Goal: Transaction & Acquisition: Purchase product/service

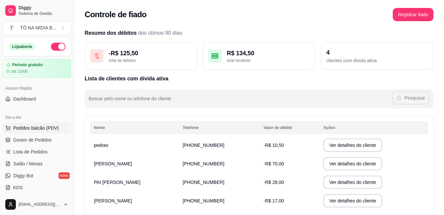
click at [41, 130] on span "Pedidos balcão (PDV)" at bounding box center [36, 128] width 46 height 7
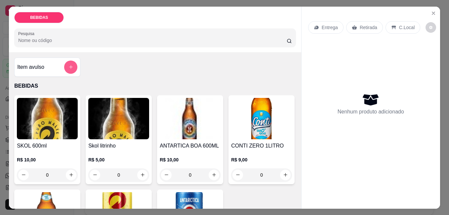
click at [71, 65] on button "add-separate-item" at bounding box center [70, 66] width 13 height 13
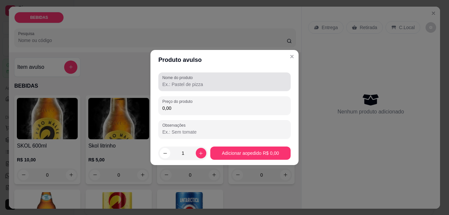
click at [218, 82] on input "Nome do produto" at bounding box center [224, 84] width 124 height 7
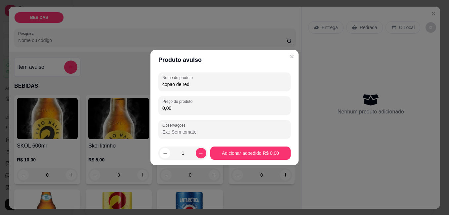
type input "copao de red"
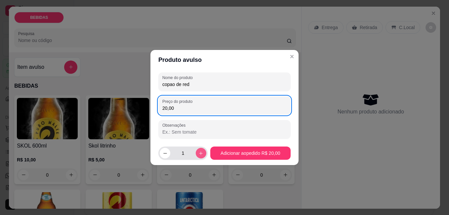
type input "20,00"
click at [200, 157] on button "increase-product-quantity" at bounding box center [201, 153] width 11 height 11
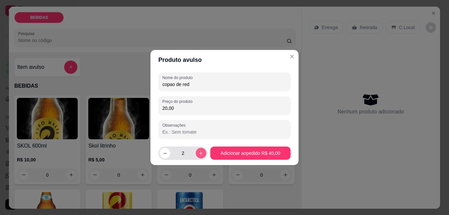
click at [200, 157] on button "increase-product-quantity" at bounding box center [201, 153] width 11 height 11
click at [164, 152] on icon "decrease-product-quantity" at bounding box center [165, 153] width 5 height 5
type input "1"
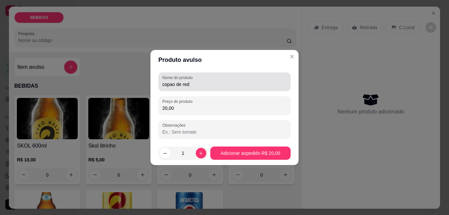
drag, startPoint x: 210, startPoint y: 81, endPoint x: 0, endPoint y: 40, distance: 214.0
click at [0, 47] on html "Diggy Sistema de Gestão T TÔ NA MIDIA B ... Loja aberta Período gratuito até 23…" at bounding box center [224, 107] width 449 height 215
click at [195, 84] on input "copao de red" at bounding box center [224, 84] width 124 height 7
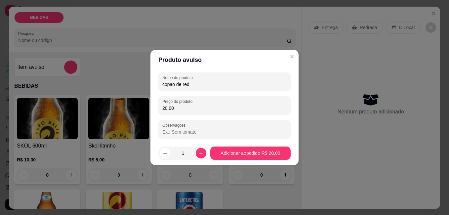
drag, startPoint x: 193, startPoint y: 84, endPoint x: 154, endPoint y: 90, distance: 39.9
click at [154, 90] on div "Nome do produto copao de red Preço do produto 20,00 Observações" at bounding box center [224, 105] width 148 height 71
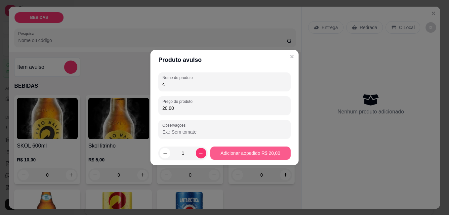
type input "c"
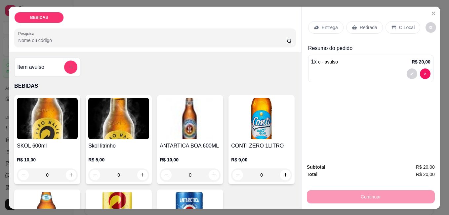
click at [375, 28] on div "Retirada" at bounding box center [364, 27] width 37 height 13
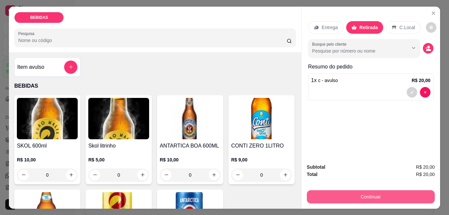
click at [419, 194] on button "Continuar" at bounding box center [371, 196] width 128 height 13
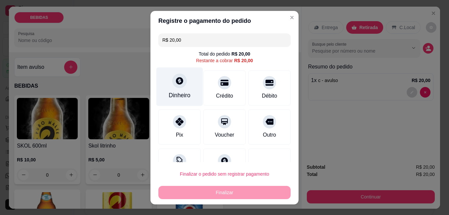
click at [182, 92] on div "Dinheiro" at bounding box center [179, 95] width 22 height 9
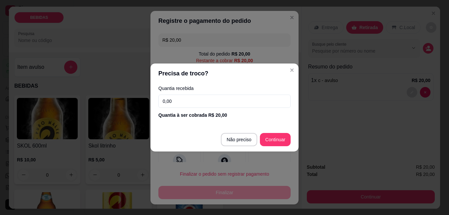
click at [202, 97] on input "0,00" at bounding box center [224, 100] width 132 height 13
type input "20,00"
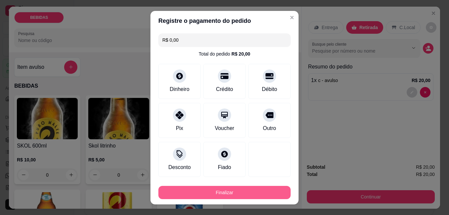
click at [226, 188] on button "Finalizar" at bounding box center [224, 192] width 132 height 13
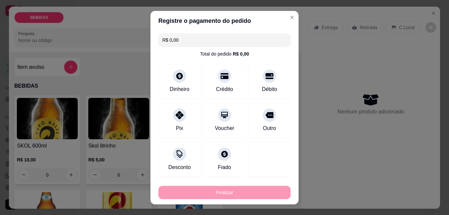
type input "-R$ 20,00"
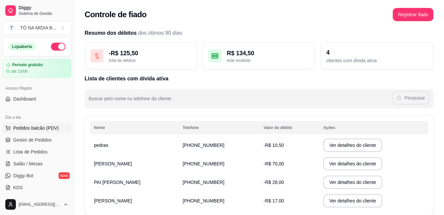
drag, startPoint x: 26, startPoint y: 121, endPoint x: 27, endPoint y: 126, distance: 4.7
click at [26, 121] on div "Dia a dia" at bounding box center [37, 117] width 68 height 11
click at [29, 128] on span "Pedidos balcão (PDV)" at bounding box center [36, 128] width 46 height 7
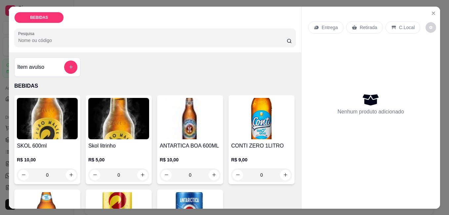
click at [37, 69] on div "Item avulso" at bounding box center [47, 66] width 60 height 13
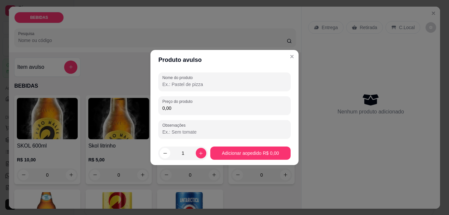
click at [241, 86] on input "Nome do produto" at bounding box center [224, 84] width 124 height 7
paste input "copao de red"
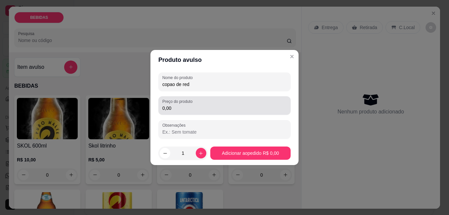
type input "copao de red"
click at [246, 110] on input "0,00" at bounding box center [224, 108] width 124 height 7
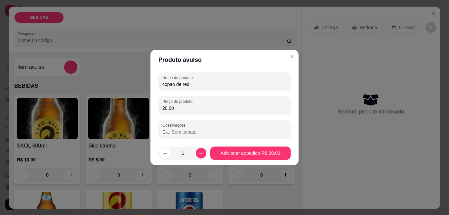
type input "20,00"
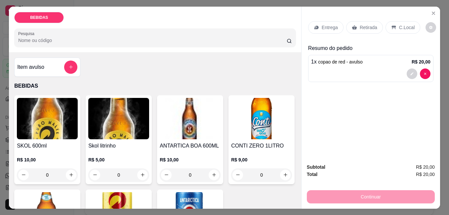
click at [362, 26] on p "Retirada" at bounding box center [368, 27] width 18 height 7
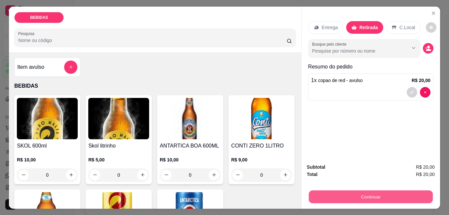
click at [346, 190] on button "Continuar" at bounding box center [370, 196] width 124 height 13
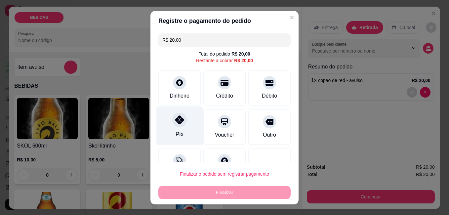
click at [175, 119] on icon at bounding box center [179, 119] width 9 height 9
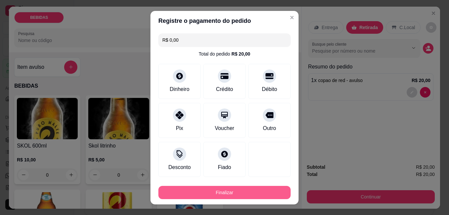
click at [251, 192] on button "Finalizar" at bounding box center [224, 192] width 132 height 13
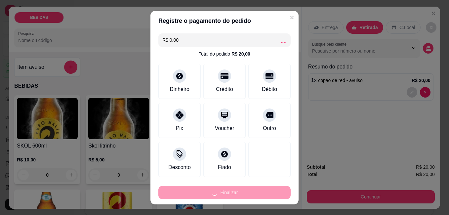
type input "-R$ 20,00"
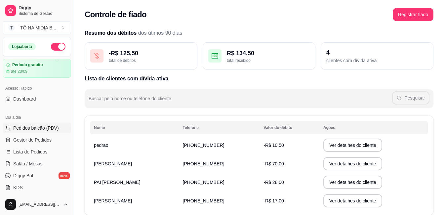
click at [29, 125] on button "Pedidos balcão (PDV)" at bounding box center [37, 128] width 68 height 11
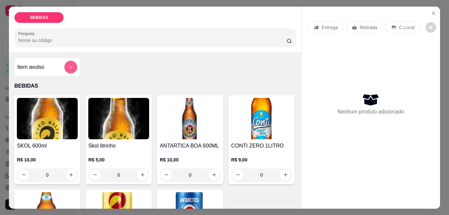
click at [72, 66] on button "add-separate-item" at bounding box center [70, 66] width 13 height 13
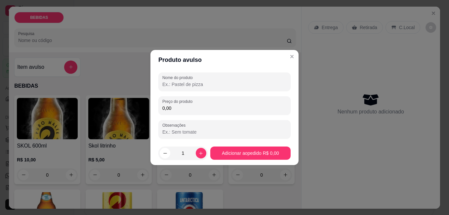
click at [189, 84] on input "Nome do produto" at bounding box center [224, 84] width 124 height 7
paste input "copao de red"
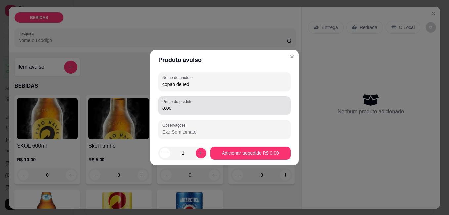
type input "copao de red"
click at [192, 111] on input "0,00" at bounding box center [224, 108] width 124 height 7
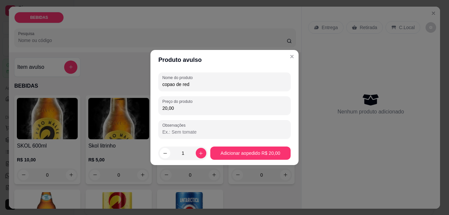
type input "20,00"
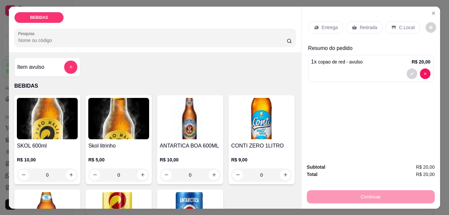
click at [362, 27] on p "Retirada" at bounding box center [368, 27] width 18 height 7
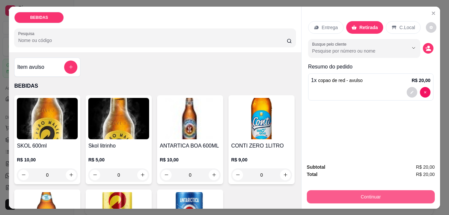
click at [391, 196] on button "Continuar" at bounding box center [371, 196] width 128 height 13
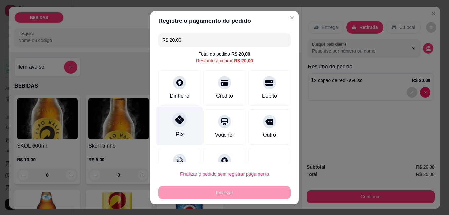
click at [188, 121] on div "Pix" at bounding box center [179, 125] width 47 height 39
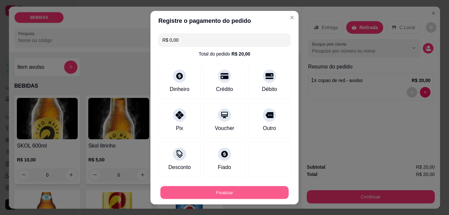
click at [224, 194] on button "Finalizar" at bounding box center [224, 192] width 128 height 13
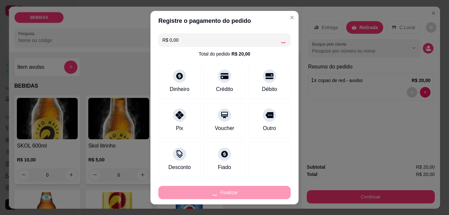
type input "-R$ 20,00"
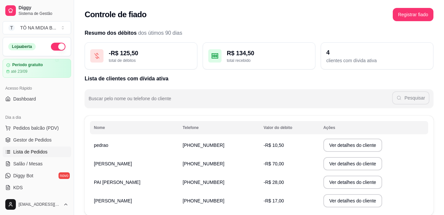
click at [26, 155] on span "Lista de Pedidos" at bounding box center [30, 151] width 34 height 7
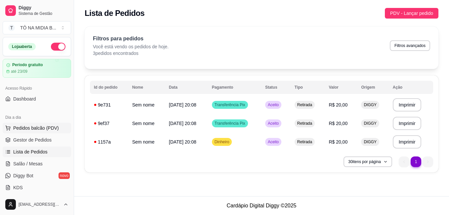
click at [36, 130] on span "Pedidos balcão (PDV)" at bounding box center [36, 128] width 46 height 7
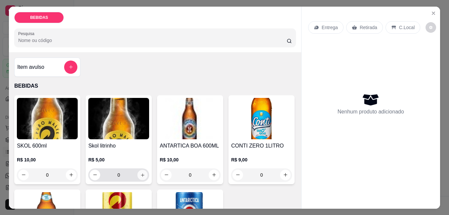
click at [140, 172] on icon "increase-product-quantity" at bounding box center [142, 174] width 5 height 5
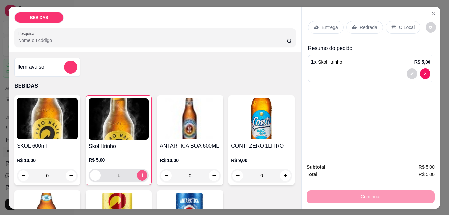
click at [140, 172] on icon "increase-product-quantity" at bounding box center [142, 174] width 5 height 5
type input "5"
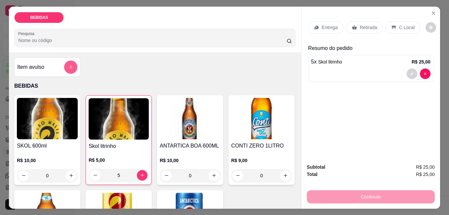
click at [64, 63] on button "add-separate-item" at bounding box center [70, 66] width 13 height 13
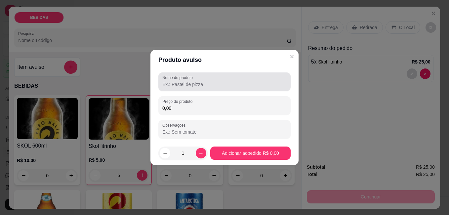
click at [184, 85] on input "Nome do produto" at bounding box center [224, 84] width 124 height 7
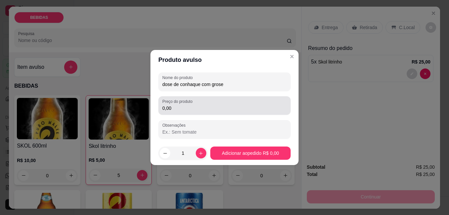
type input "dose de conhaque com grose"
click at [186, 109] on input "0,00" at bounding box center [224, 108] width 124 height 7
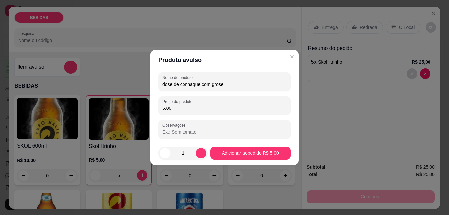
type input "5,00"
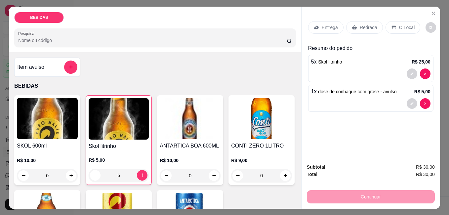
click at [73, 67] on div "Item avulso" at bounding box center [47, 66] width 66 height 19
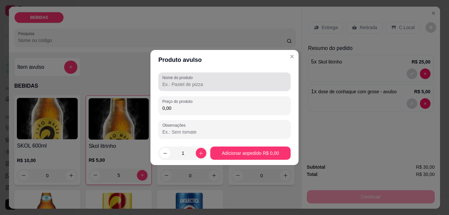
click at [206, 83] on input "Nome do produto" at bounding box center [224, 84] width 124 height 7
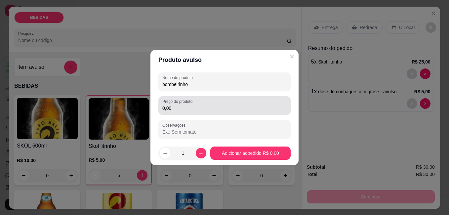
type input "bombeirinho"
click at [215, 112] on div "0,00" at bounding box center [224, 105] width 124 height 13
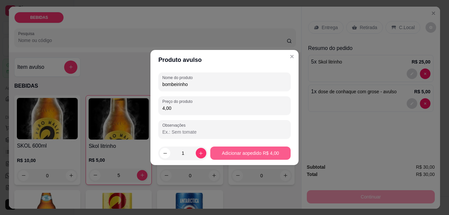
type input "4,00"
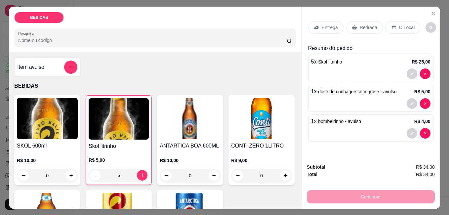
click at [402, 24] on p "C.Local" at bounding box center [407, 27] width 16 height 7
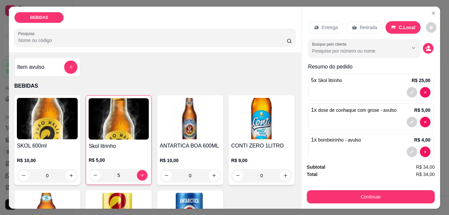
scroll to position [17, 0]
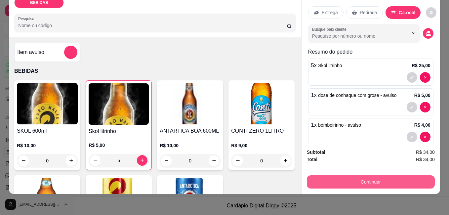
click at [380, 179] on button "Continuar" at bounding box center [371, 181] width 128 height 13
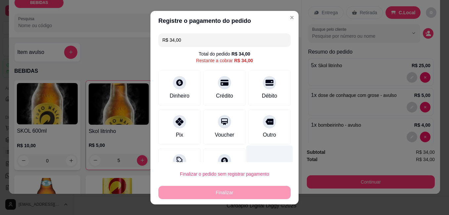
scroll to position [24, 0]
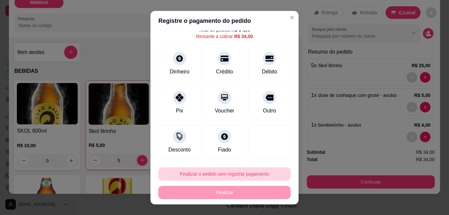
click at [230, 175] on button "Finalizar o pedido sem registrar pagamento" at bounding box center [224, 173] width 132 height 13
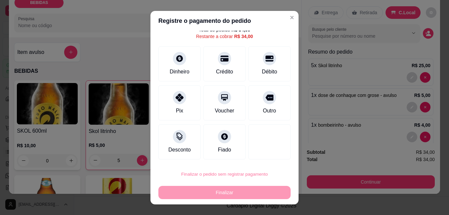
click at [265, 152] on button "Confirmar" at bounding box center [262, 155] width 24 height 10
type input "0"
type input "R$ 0,00"
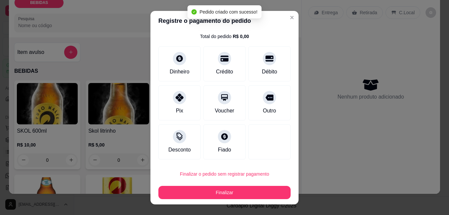
scroll to position [18, 0]
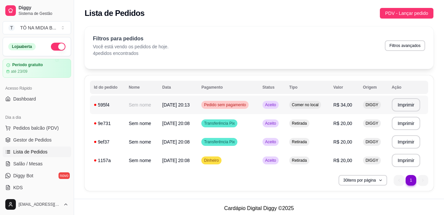
click at [266, 104] on td "Aceito" at bounding box center [271, 104] width 27 height 18
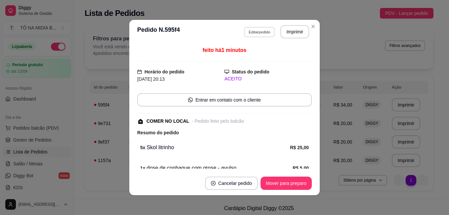
click at [256, 35] on button "Editar pedido" at bounding box center [259, 32] width 31 height 10
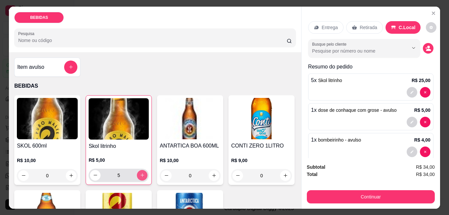
click at [140, 172] on icon "increase-product-quantity" at bounding box center [142, 174] width 5 height 5
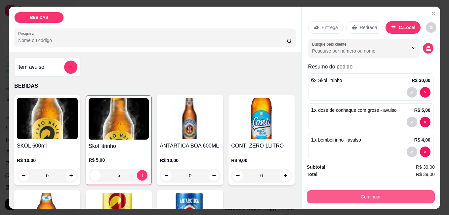
click at [349, 194] on button "Continuar" at bounding box center [371, 196] width 128 height 13
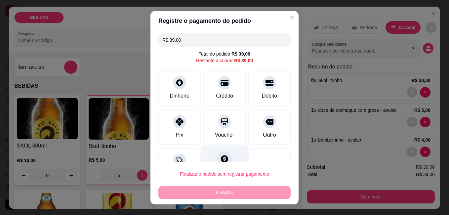
scroll to position [24, 0]
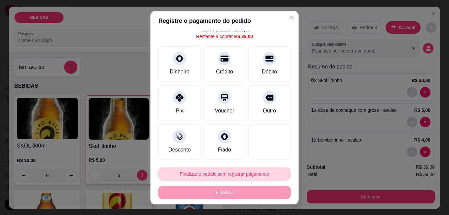
click at [257, 171] on button "Finalizar o pedido sem registrar pagamento" at bounding box center [224, 173] width 132 height 13
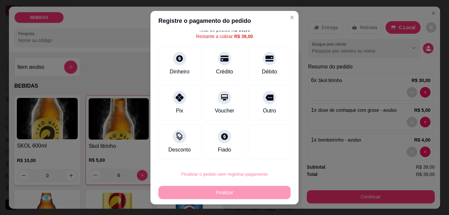
click at [266, 151] on button "Confirmar" at bounding box center [262, 155] width 24 height 10
type input "0"
type input "R$ 0,00"
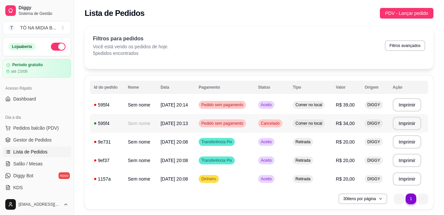
click at [299, 126] on div "Comer no local" at bounding box center [309, 123] width 32 height 8
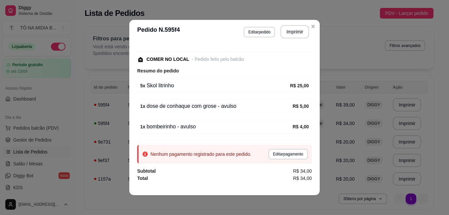
scroll to position [0, 0]
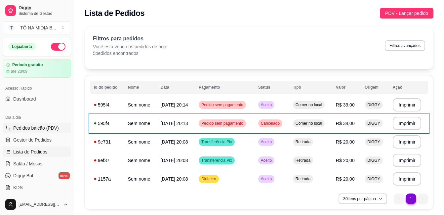
click at [34, 124] on button "Pedidos balcão (PDV)" at bounding box center [37, 128] width 68 height 11
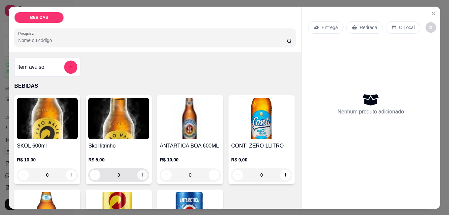
click at [141, 173] on icon "increase-product-quantity" at bounding box center [143, 175] width 4 height 4
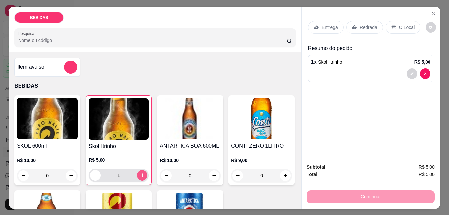
click at [140, 172] on icon "increase-product-quantity" at bounding box center [142, 174] width 5 height 5
type input "2"
click at [69, 61] on button "add-separate-item" at bounding box center [70, 66] width 13 height 13
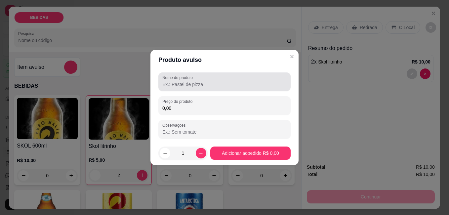
click at [205, 82] on input "Nome do produto" at bounding box center [224, 84] width 124 height 7
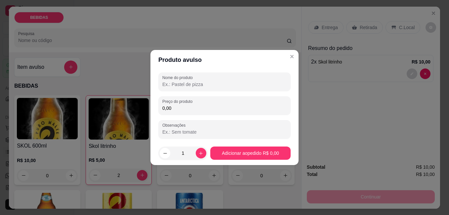
type input "f"
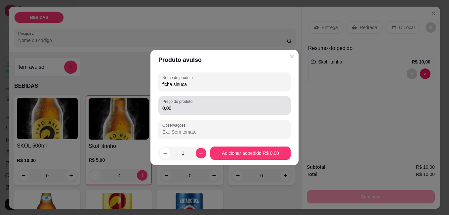
type input "ficha sinuca"
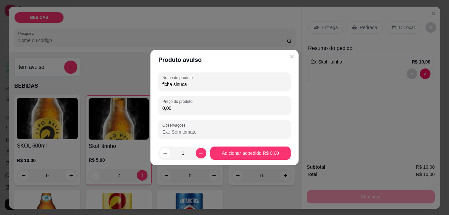
click at [210, 106] on input "0,00" at bounding box center [224, 108] width 124 height 7
type input "2,00"
click at [196, 153] on button "increase-product-quantity" at bounding box center [201, 153] width 11 height 11
click at [196, 152] on button "increase-product-quantity" at bounding box center [201, 153] width 11 height 11
click at [196, 152] on button "increase-product-quantity" at bounding box center [201, 153] width 10 height 10
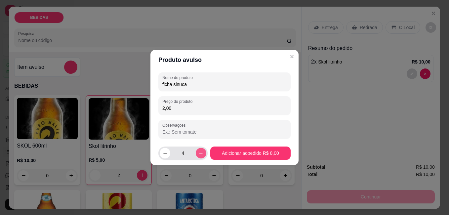
click at [196, 152] on button "increase-product-quantity" at bounding box center [201, 153] width 11 height 11
type input "5"
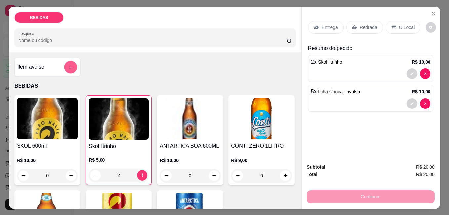
click at [69, 64] on icon "add-separate-item" at bounding box center [70, 66] width 5 height 5
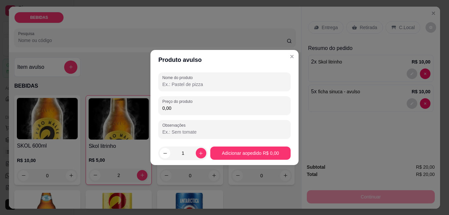
click at [178, 87] on input "Nome do produto" at bounding box center [224, 84] width 124 height 7
type input "paçoca"
click at [189, 118] on div "Nome do produto paçoca Preço do produto 0,00 Observações" at bounding box center [224, 105] width 132 height 66
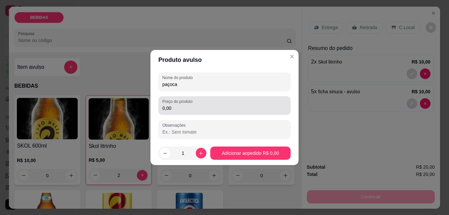
click at [193, 106] on input "0,00" at bounding box center [224, 108] width 124 height 7
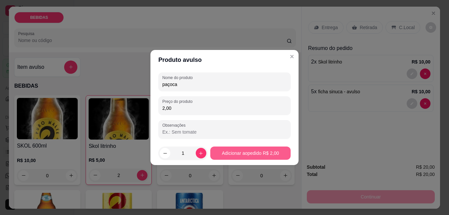
type input "2,00"
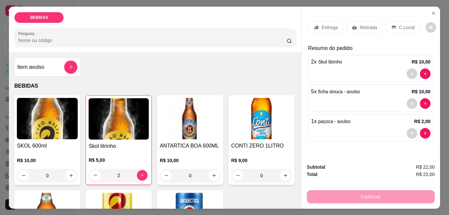
click at [391, 21] on div "C.Local" at bounding box center [402, 27] width 35 height 13
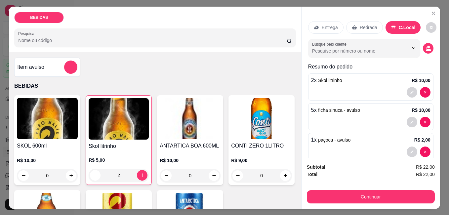
scroll to position [17, 0]
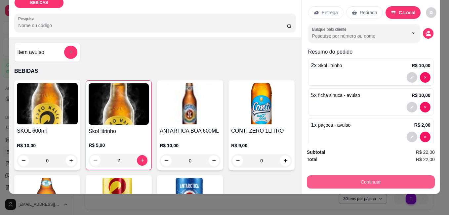
click at [389, 175] on button "Continuar" at bounding box center [371, 181] width 128 height 13
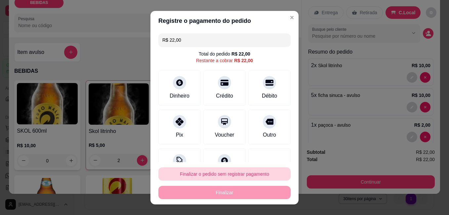
click at [236, 175] on button "Finalizar o pedido sem registrar pagamento" at bounding box center [224, 173] width 132 height 13
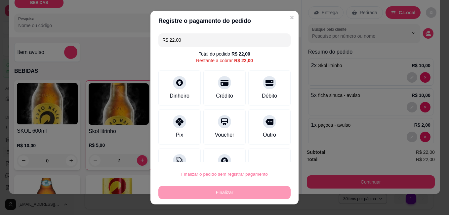
click at [260, 156] on button "Confirmar" at bounding box center [262, 155] width 24 height 10
type input "0"
type input "R$ 0,00"
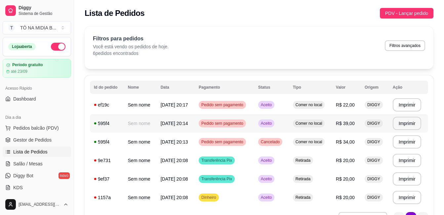
click at [244, 123] on span "Pedido sem pagamento" at bounding box center [222, 123] width 45 height 5
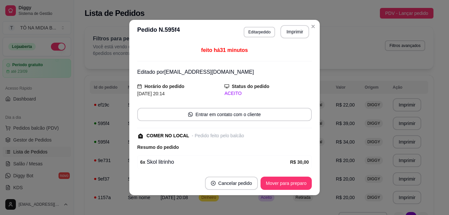
scroll to position [90, 0]
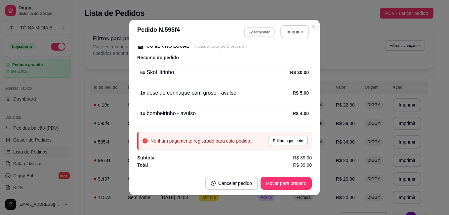
click at [246, 30] on button "Editar pedido" at bounding box center [259, 32] width 31 height 10
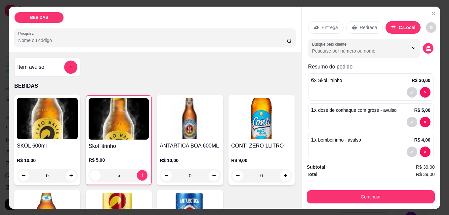
click at [49, 67] on div "Item avulso" at bounding box center [47, 66] width 60 height 13
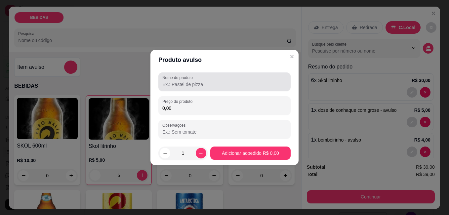
click at [197, 88] on div "Nome do produto" at bounding box center [224, 81] width 132 height 18
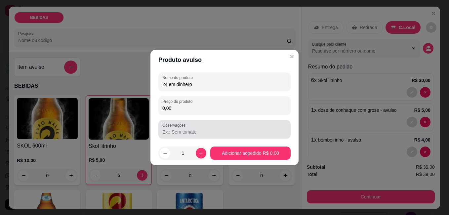
type input "24 em dinhero"
click at [183, 123] on label "Observações" at bounding box center [174, 125] width 25 height 6
click at [183, 128] on input "Observações" at bounding box center [224, 131] width 124 height 7
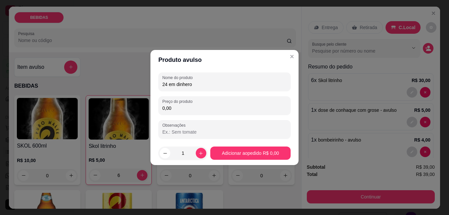
click at [183, 109] on input "0,00" at bounding box center [224, 108] width 124 height 7
type input "24,00"
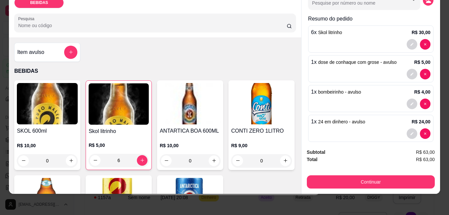
scroll to position [41, 0]
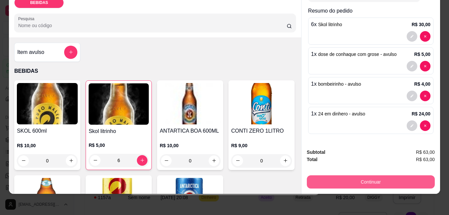
click at [359, 176] on button "Continuar" at bounding box center [371, 181] width 128 height 13
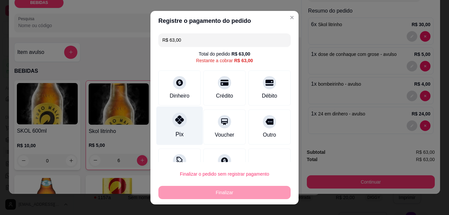
click at [175, 132] on div "Pix" at bounding box center [179, 134] width 8 height 9
type input "R$ 0,00"
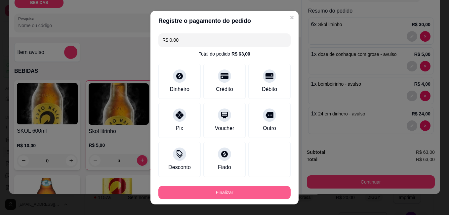
click at [222, 193] on button "Finalizar" at bounding box center [224, 192] width 132 height 13
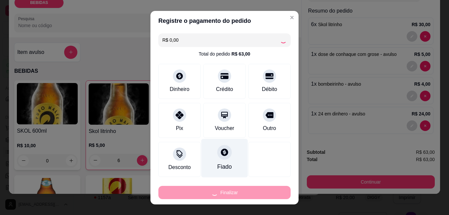
type input "0"
type input "-R$ 63,00"
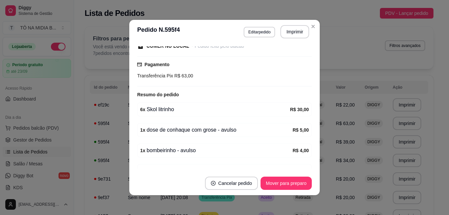
drag, startPoint x: 236, startPoint y: 148, endPoint x: 357, endPoint y: -24, distance: 210.7
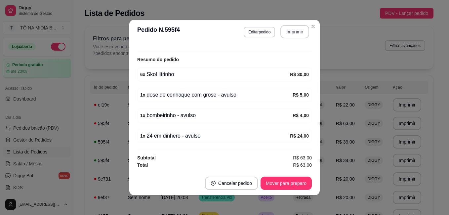
scroll to position [1, 0]
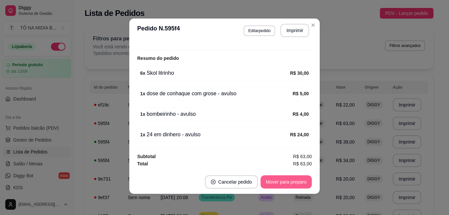
click at [294, 184] on button "Mover para preparo" at bounding box center [285, 181] width 51 height 13
click at [253, 182] on button "Mover para retirada disponível" at bounding box center [274, 181] width 73 height 13
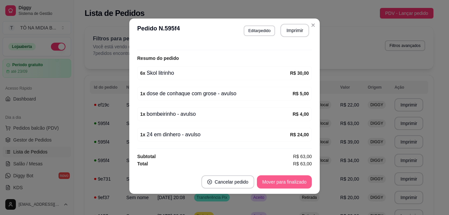
click at [273, 181] on button "Mover para finalizado" at bounding box center [284, 181] width 55 height 13
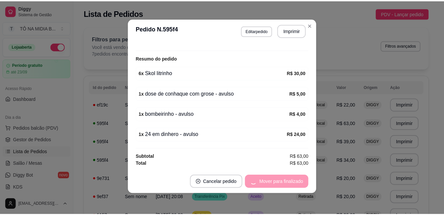
scroll to position [90, 0]
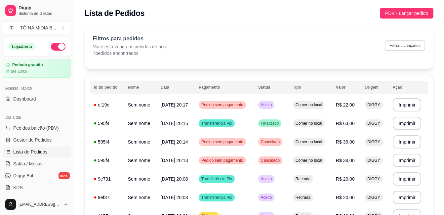
click at [394, 47] on button "Filtros avançados" at bounding box center [404, 45] width 40 height 11
select select "0"
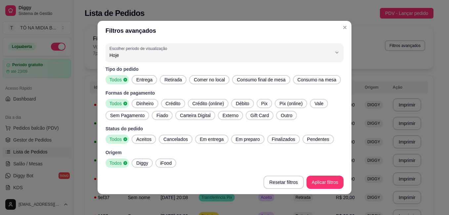
click at [142, 138] on span "Aceitos" at bounding box center [143, 139] width 20 height 7
click at [210, 138] on span "Em entrega" at bounding box center [211, 139] width 29 height 7
drag, startPoint x: 247, startPoint y: 138, endPoint x: 253, endPoint y: 138, distance: 5.9
click at [248, 138] on span "Em preparo" at bounding box center [249, 139] width 29 height 7
drag, startPoint x: 280, startPoint y: 140, endPoint x: 301, endPoint y: 142, distance: 20.9
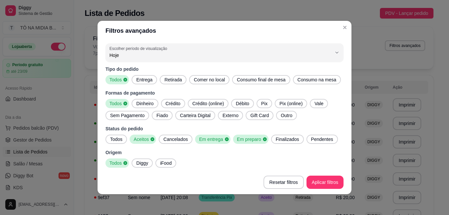
click at [283, 140] on span "Finalizados" at bounding box center [287, 139] width 29 height 7
click at [314, 142] on div "Pendentes" at bounding box center [323, 138] width 31 height 9
click at [315, 142] on span "Pendentes" at bounding box center [322, 139] width 26 height 7
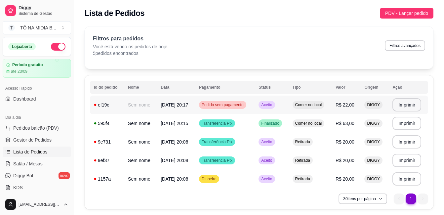
click at [288, 107] on td "Aceito" at bounding box center [271, 104] width 34 height 18
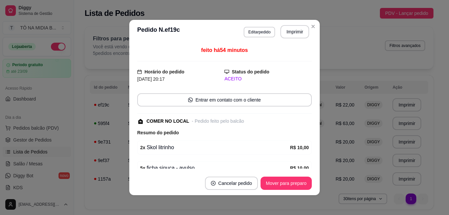
scroll to position [66, 0]
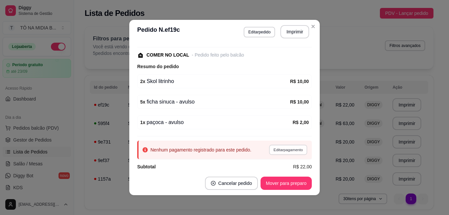
click at [286, 149] on button "Editar pagamento" at bounding box center [288, 149] width 38 height 10
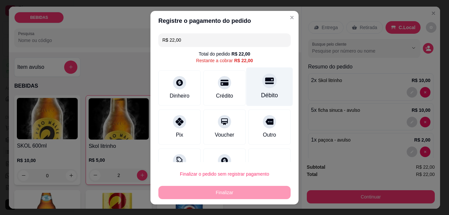
click at [248, 94] on div "Débito" at bounding box center [269, 86] width 47 height 39
type input "R$ 0,00"
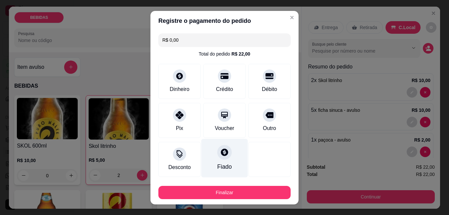
scroll to position [36, 0]
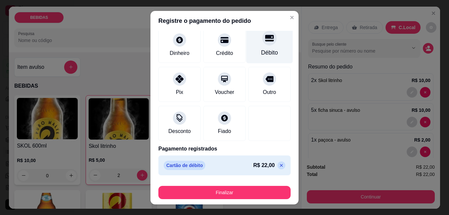
click at [265, 37] on icon at bounding box center [269, 38] width 9 height 7
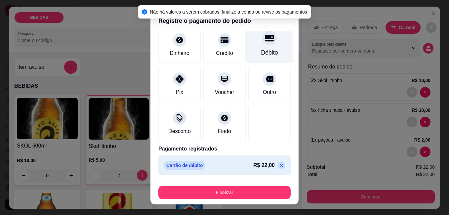
click at [265, 42] on div "Débito" at bounding box center [269, 43] width 47 height 39
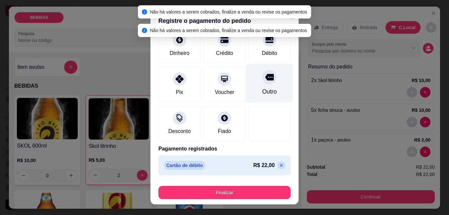
scroll to position [0, 0]
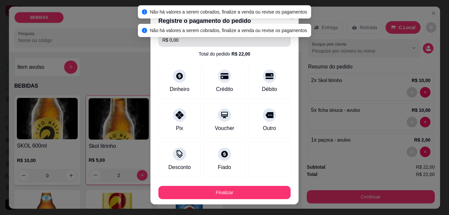
click at [199, 45] on input "R$ 0,00" at bounding box center [224, 39] width 124 height 13
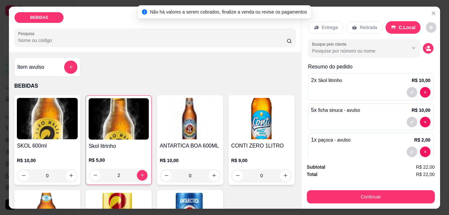
click at [39, 63] on h4 "Item avulso" at bounding box center [30, 67] width 27 height 8
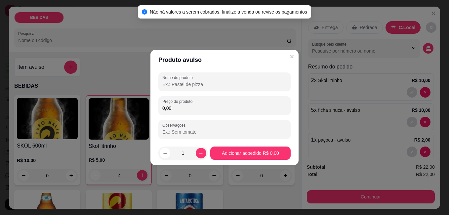
click at [197, 92] on div "Nome do produto Preço do produto 0,00 Observações" at bounding box center [224, 105] width 132 height 66
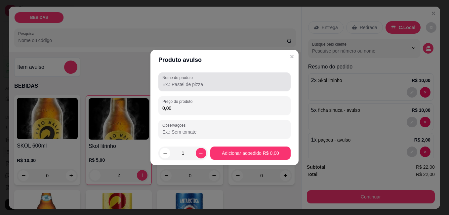
click at [199, 84] on input "Nome do produto" at bounding box center [224, 84] width 124 height 7
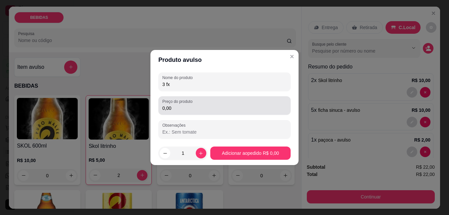
type input "3 fx"
click at [200, 107] on input "0,00" at bounding box center [224, 108] width 124 height 7
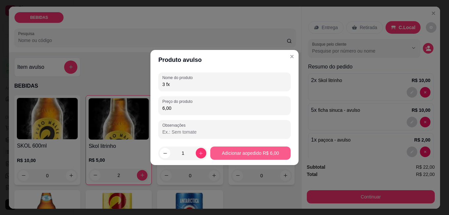
type input "6,00"
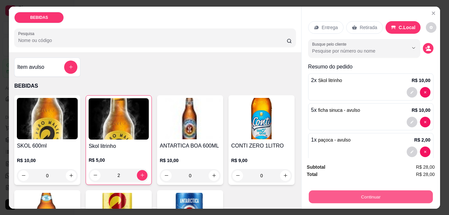
click at [364, 194] on button "Continuar" at bounding box center [370, 196] width 124 height 13
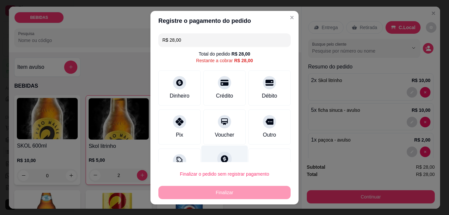
scroll to position [24, 0]
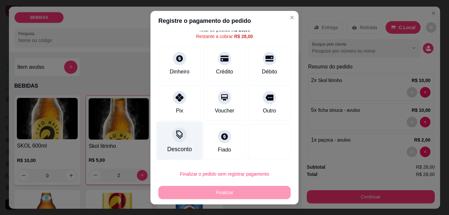
click at [175, 147] on div "Desconto" at bounding box center [179, 149] width 24 height 9
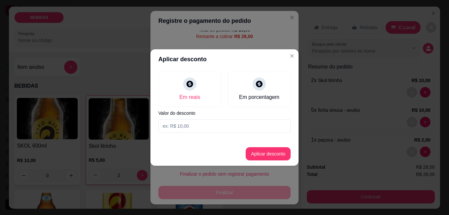
click at [201, 124] on input at bounding box center [224, 125] width 132 height 13
type input "2,00"
click at [278, 148] on button "Aplicar desconto" at bounding box center [267, 153] width 43 height 13
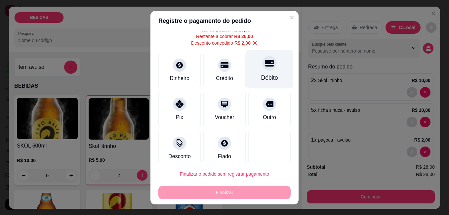
click at [265, 65] on icon at bounding box center [269, 63] width 9 height 9
type input "R$ 0,00"
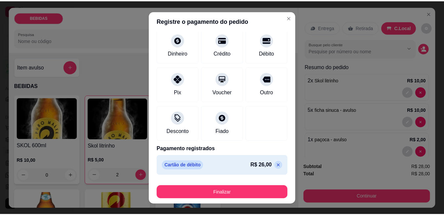
scroll to position [11, 0]
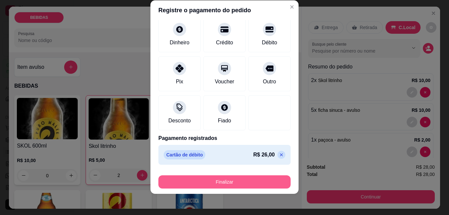
click at [236, 179] on button "Finalizar" at bounding box center [224, 181] width 132 height 13
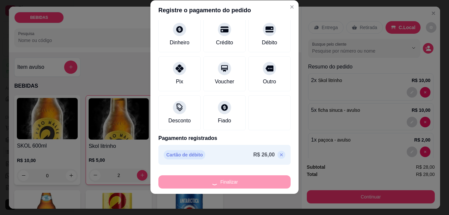
type input "0"
type input "-R$ 28,00"
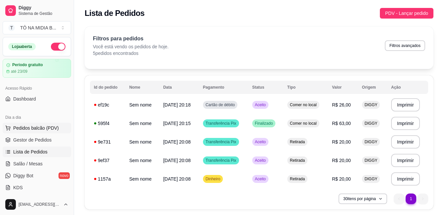
drag, startPoint x: 34, startPoint y: 127, endPoint x: 38, endPoint y: 127, distance: 3.6
click at [34, 127] on span "Pedidos balcão (PDV)" at bounding box center [36, 128] width 46 height 7
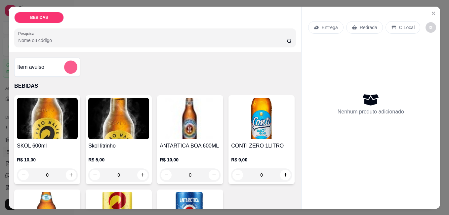
click at [71, 65] on button "add-separate-item" at bounding box center [70, 66] width 13 height 13
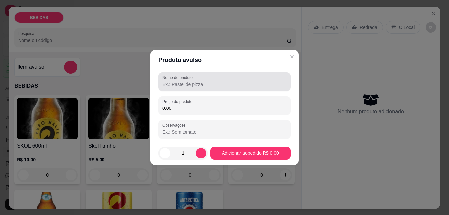
click at [188, 77] on label "Nome do produto" at bounding box center [178, 78] width 33 height 6
click at [188, 81] on input "Nome do produto" at bounding box center [224, 84] width 124 height 7
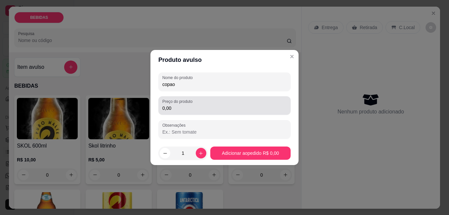
type input "copao"
click at [165, 102] on label "Preço do produto" at bounding box center [178, 101] width 32 height 6
click at [165, 105] on input "0,00" at bounding box center [224, 108] width 124 height 7
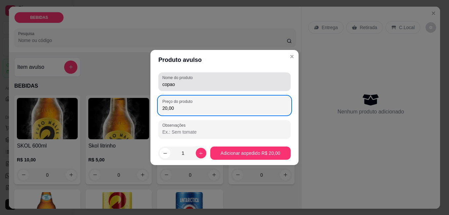
type input "20,00"
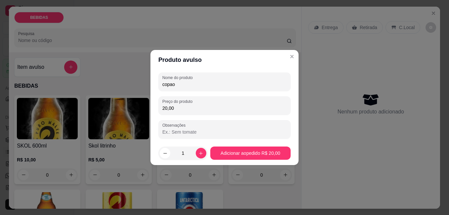
click at [194, 87] on input "copao" at bounding box center [224, 84] width 124 height 7
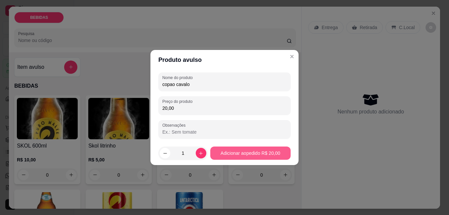
type input "copao cavalo"
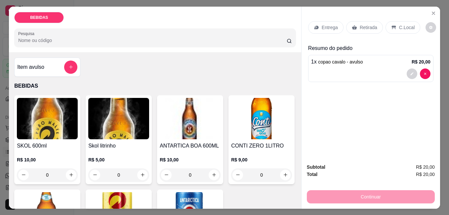
click at [408, 24] on p "C.Local" at bounding box center [407, 27] width 16 height 7
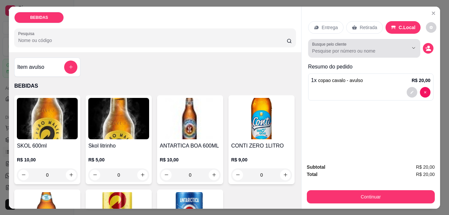
click at [386, 52] on div at bounding box center [364, 48] width 104 height 13
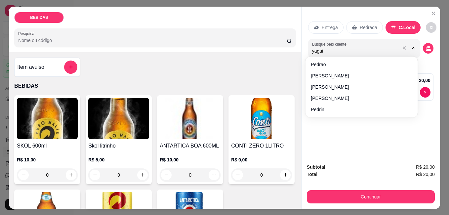
type input "yaguin"
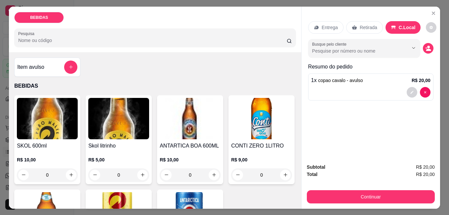
click at [373, 48] on input "Busque pelo cliente" at bounding box center [355, 51] width 86 height 7
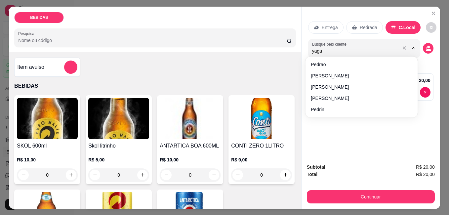
type input "yagui"
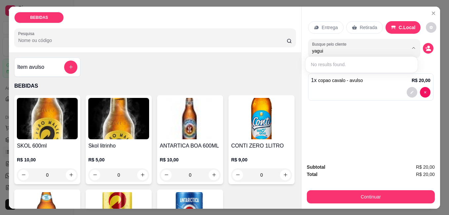
click at [432, 48] on div "Entrega Retirada C.Local Busque pelo cliente yagui Resumo do pedido 1 x copao c…" at bounding box center [370, 82] width 138 height 151
click at [427, 49] on icon "decrease-product-quantity" at bounding box center [428, 50] width 5 height 2
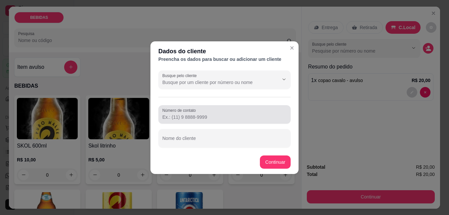
click at [236, 116] on input "Número de contato" at bounding box center [224, 117] width 124 height 7
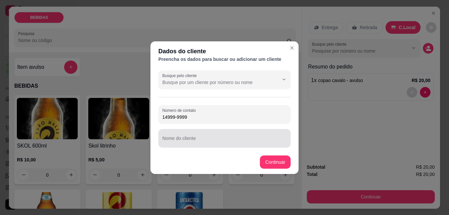
type input "14999-9999"
click at [213, 143] on input "Nome do cliente" at bounding box center [224, 140] width 124 height 7
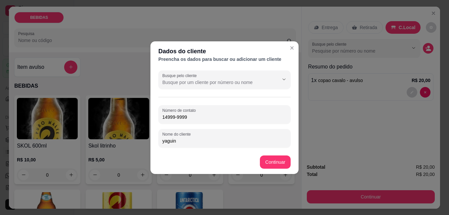
type input "yaguin"
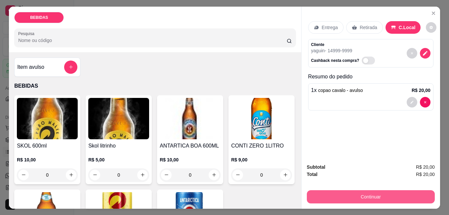
click at [321, 195] on button "Continuar" at bounding box center [371, 196] width 128 height 13
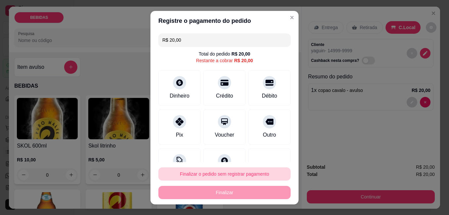
click at [240, 173] on button "Finalizar o pedido sem registrar pagamento" at bounding box center [224, 173] width 132 height 13
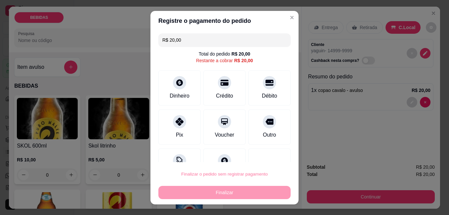
click at [258, 156] on button "Confirmar" at bounding box center [262, 155] width 24 height 10
type input "R$ 0,00"
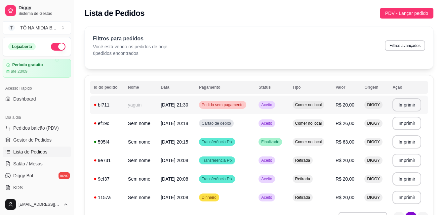
click at [348, 103] on span "R$ 20,00" at bounding box center [344, 104] width 19 height 5
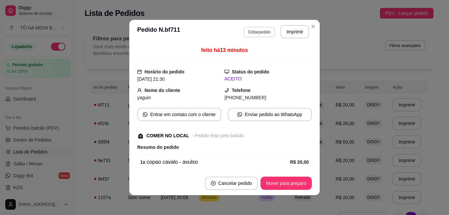
click at [265, 33] on button "Editar pedido" at bounding box center [258, 32] width 31 height 11
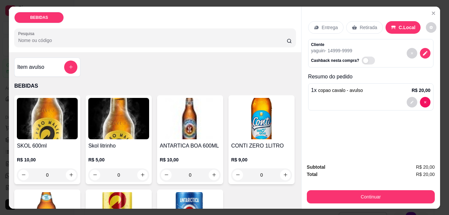
click at [45, 60] on div "Item avulso" at bounding box center [47, 66] width 60 height 13
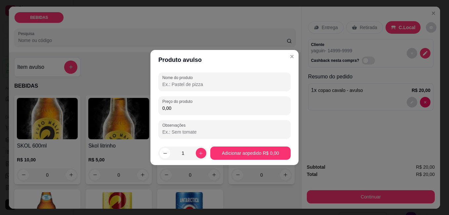
drag, startPoint x: 188, startPoint y: 94, endPoint x: 188, endPoint y: 91, distance: 3.6
click at [188, 94] on div "Nome do produto Preço do produto 0,00 Observações" at bounding box center [224, 105] width 132 height 66
click at [188, 89] on div "Nome do produto" at bounding box center [224, 81] width 132 height 18
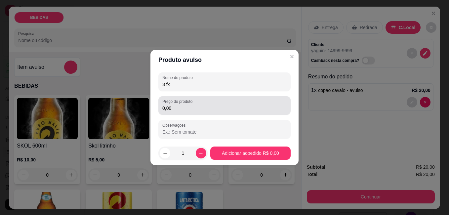
type input "3 fx"
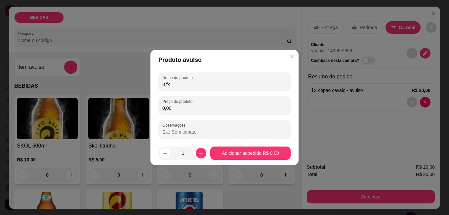
click at [178, 105] on input "0,00" at bounding box center [224, 108] width 124 height 7
type input "6,00"
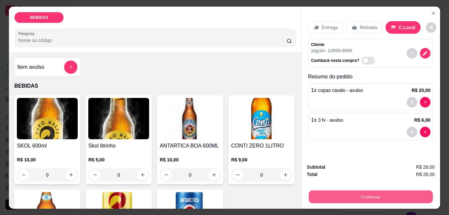
click at [371, 195] on button "Continuar" at bounding box center [370, 196] width 124 height 13
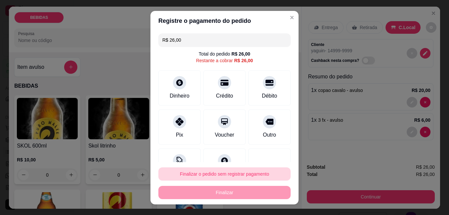
click at [229, 175] on button "Finalizar o pedido sem registrar pagamento" at bounding box center [224, 173] width 132 height 13
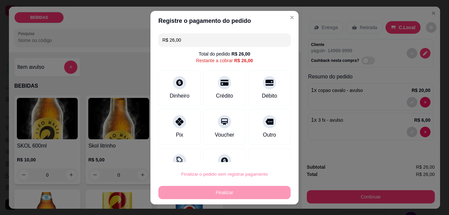
click at [262, 158] on button "Confirmar" at bounding box center [262, 155] width 24 height 10
type input "R$ 0,00"
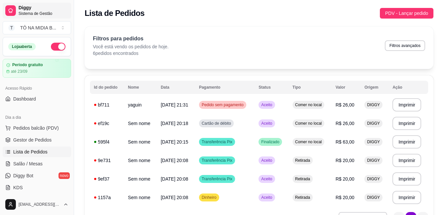
click at [9, 7] on div at bounding box center [10, 10] width 11 height 11
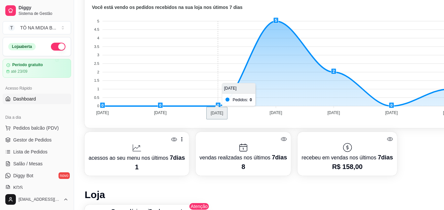
scroll to position [147, 0]
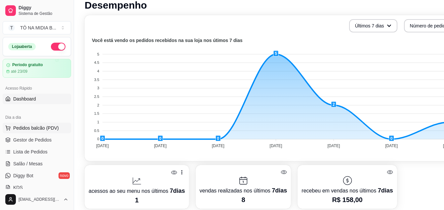
click at [47, 129] on span "Pedidos balcão (PDV)" at bounding box center [36, 128] width 46 height 7
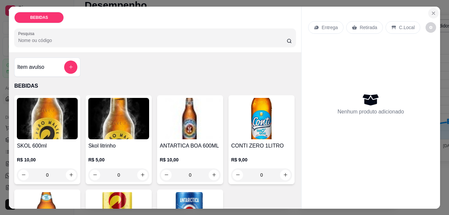
click at [430, 11] on icon "Close" at bounding box center [432, 13] width 5 height 5
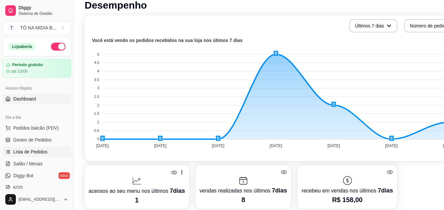
click at [29, 152] on span "Lista de Pedidos" at bounding box center [30, 151] width 34 height 7
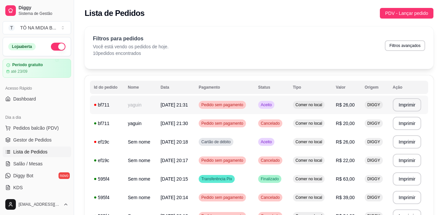
click at [359, 103] on td "R$ 26,00" at bounding box center [346, 104] width 29 height 18
